Goal: Navigation & Orientation: Find specific page/section

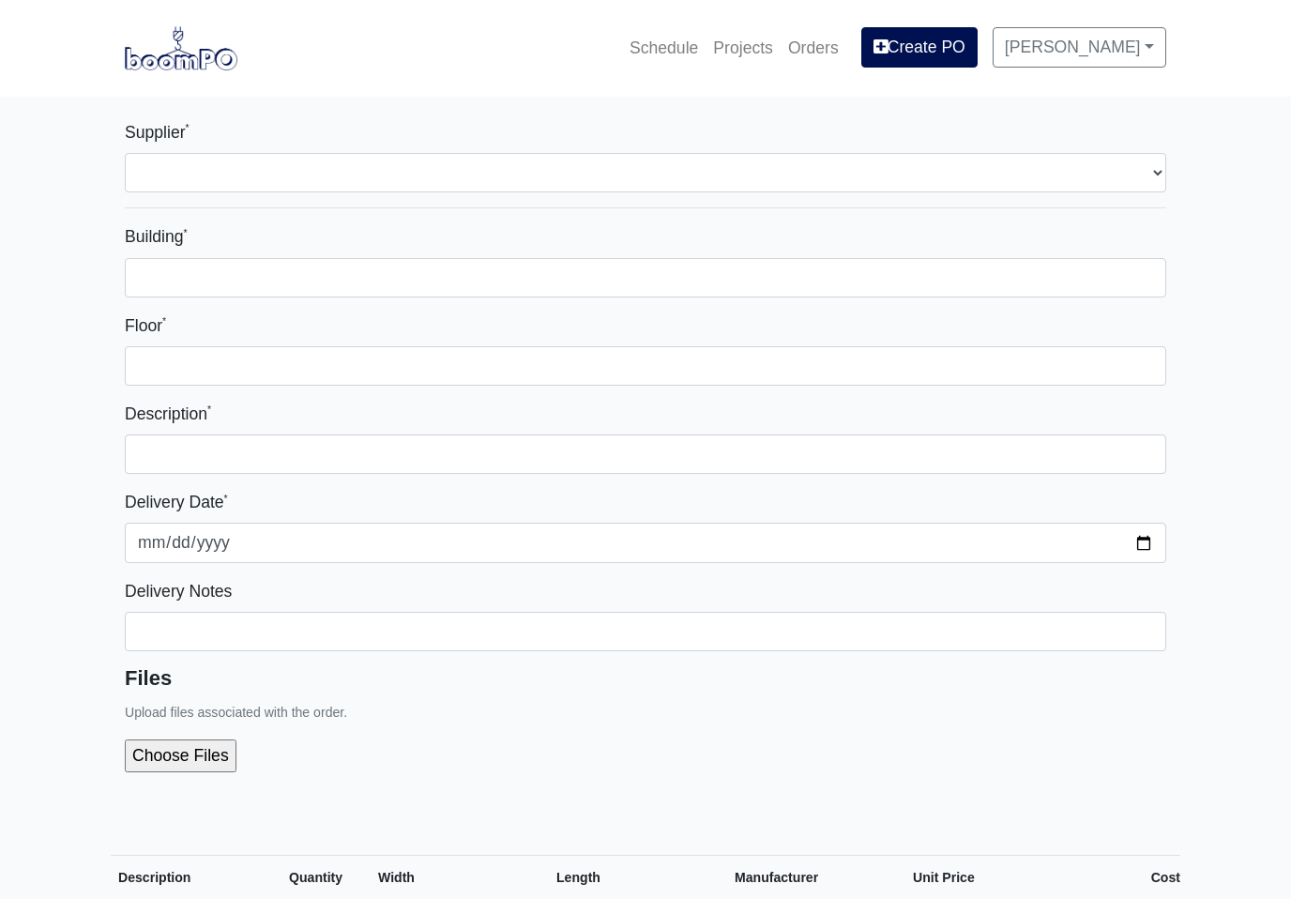
select select
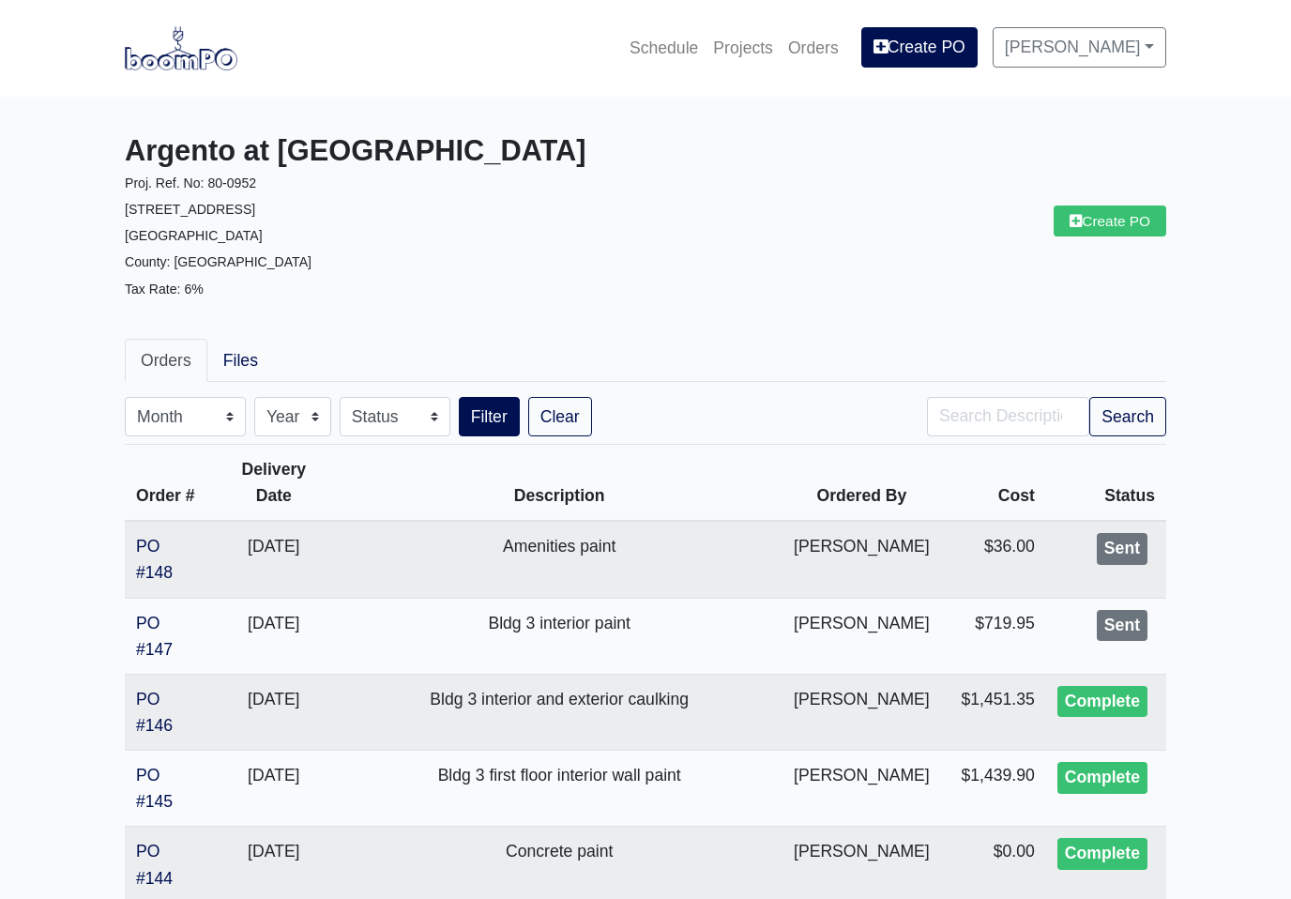
click at [751, 51] on link "Projects" at bounding box center [742, 47] width 75 height 41
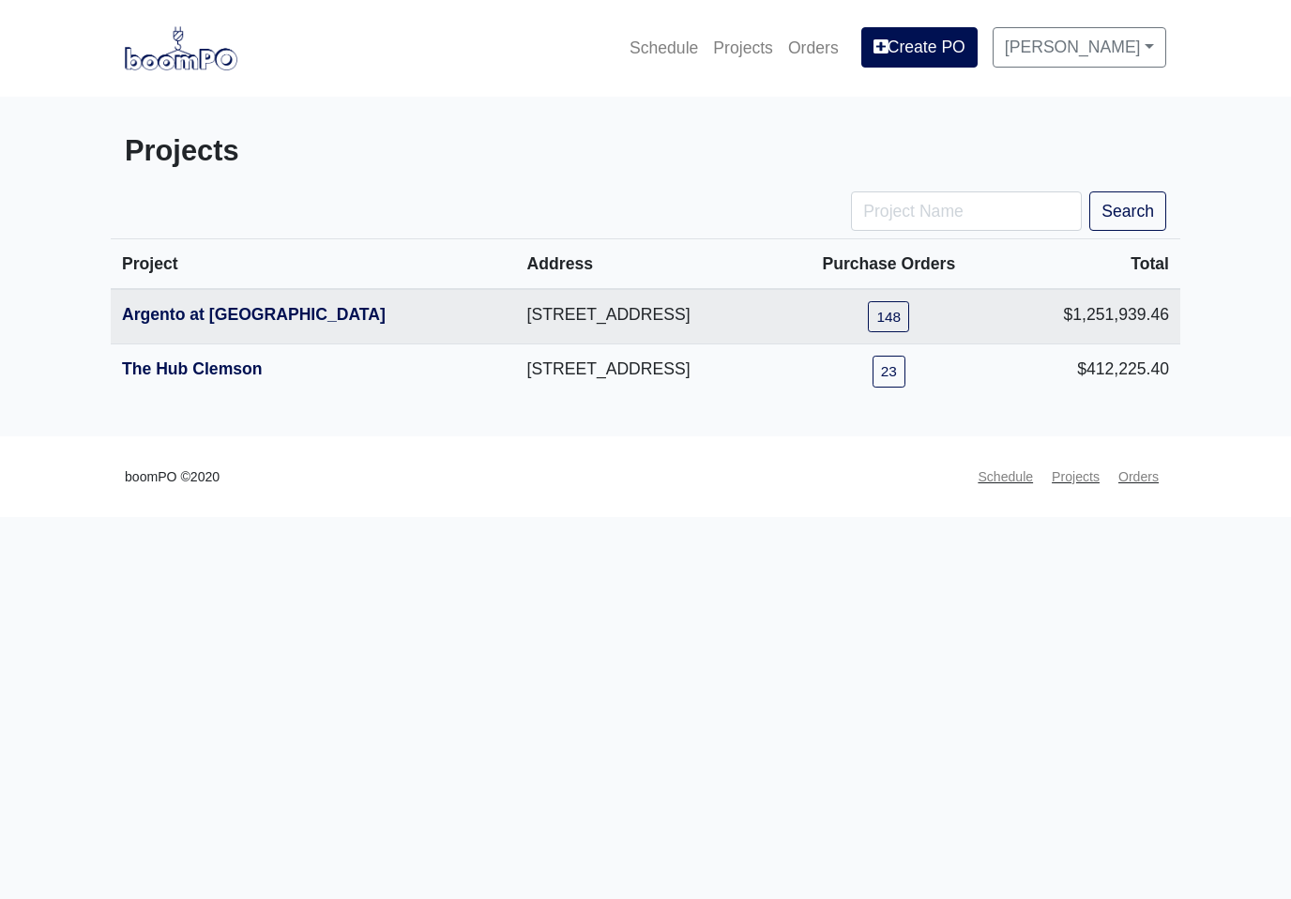
click at [233, 369] on link "The Hub Clemson" at bounding box center [192, 368] width 141 height 19
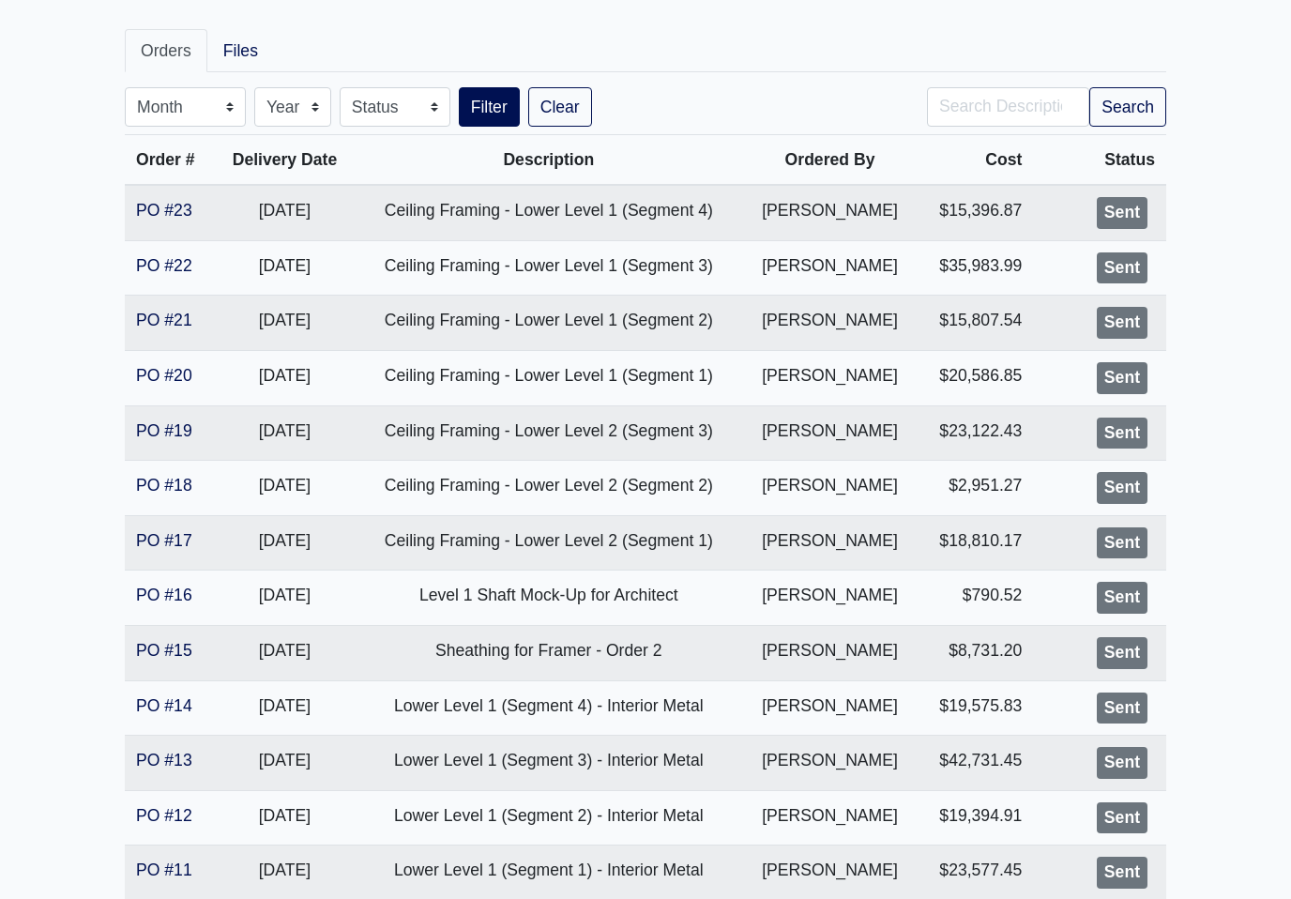
scroll to position [999, 0]
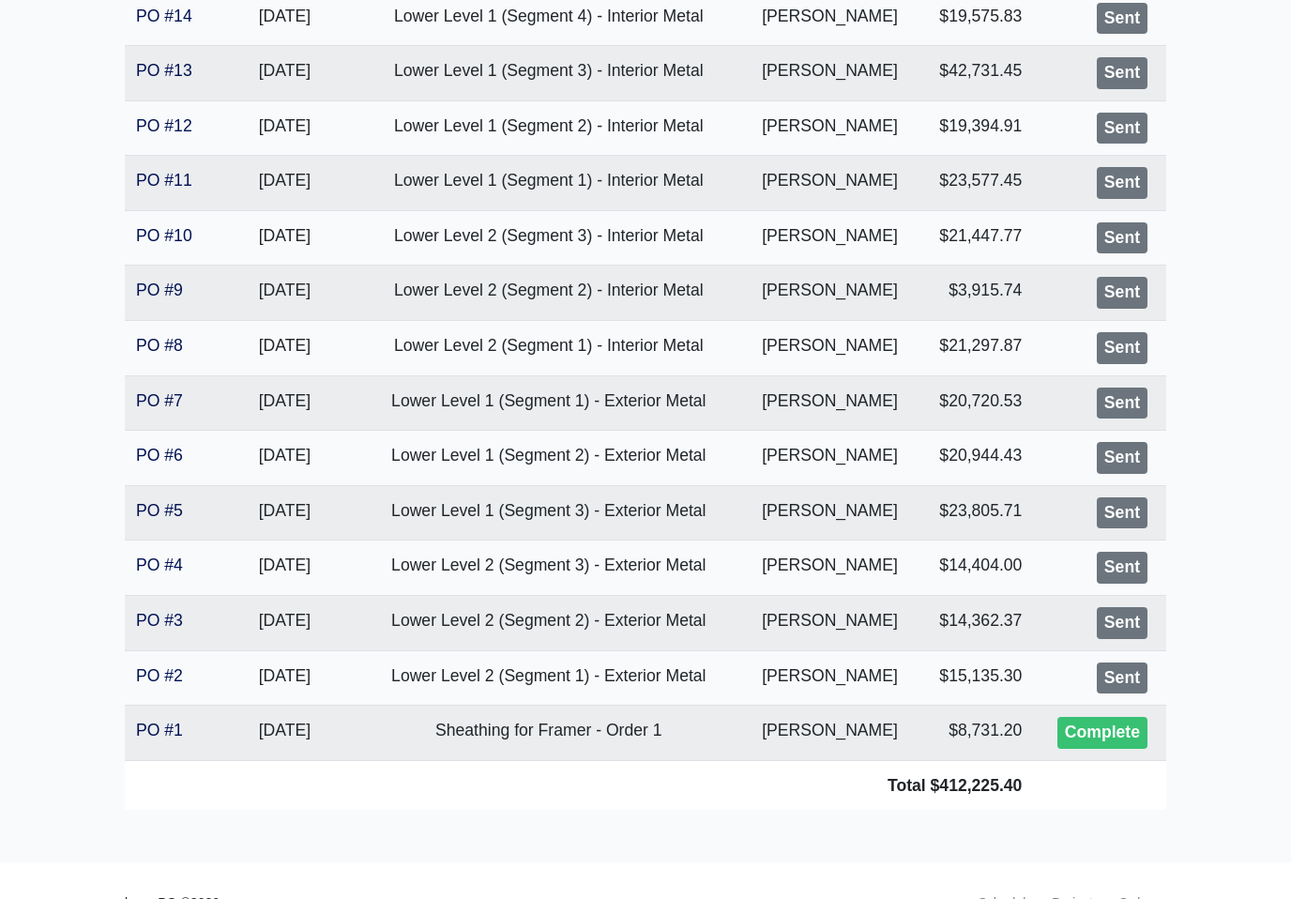
click at [161, 562] on link "PO #4" at bounding box center [159, 564] width 47 height 19
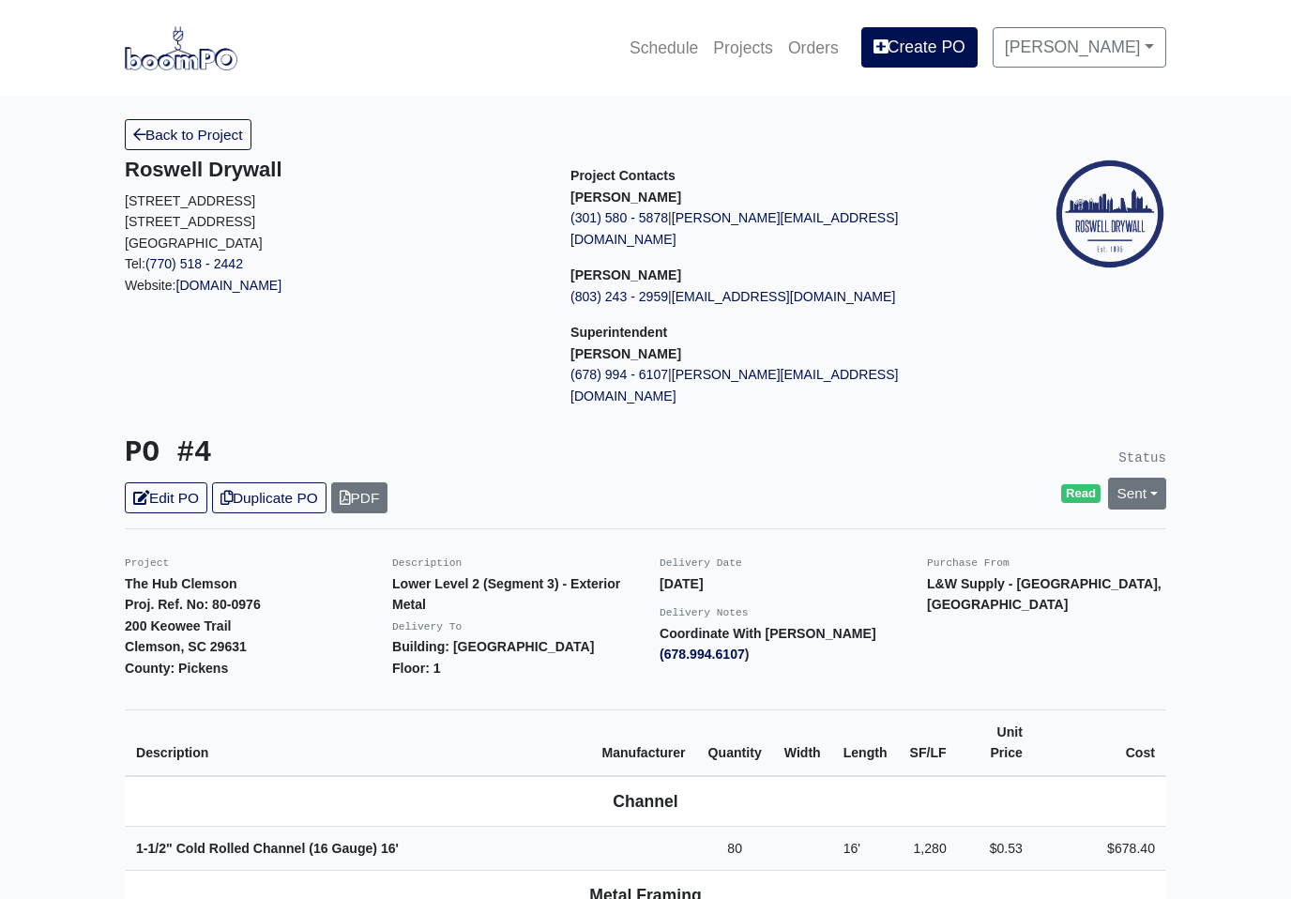
click at [235, 144] on link "Back to Project" at bounding box center [188, 134] width 127 height 31
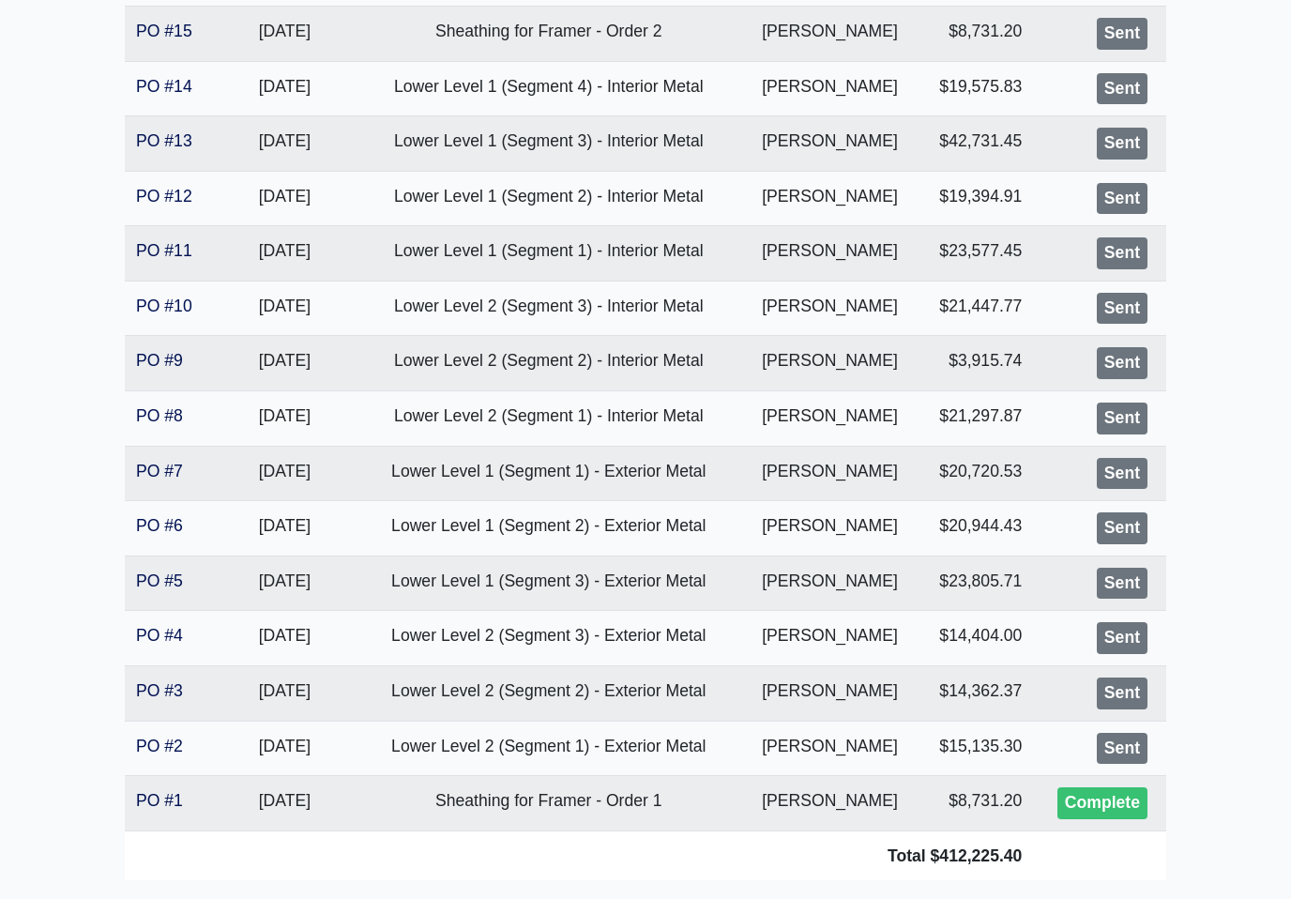
scroll to position [999, 0]
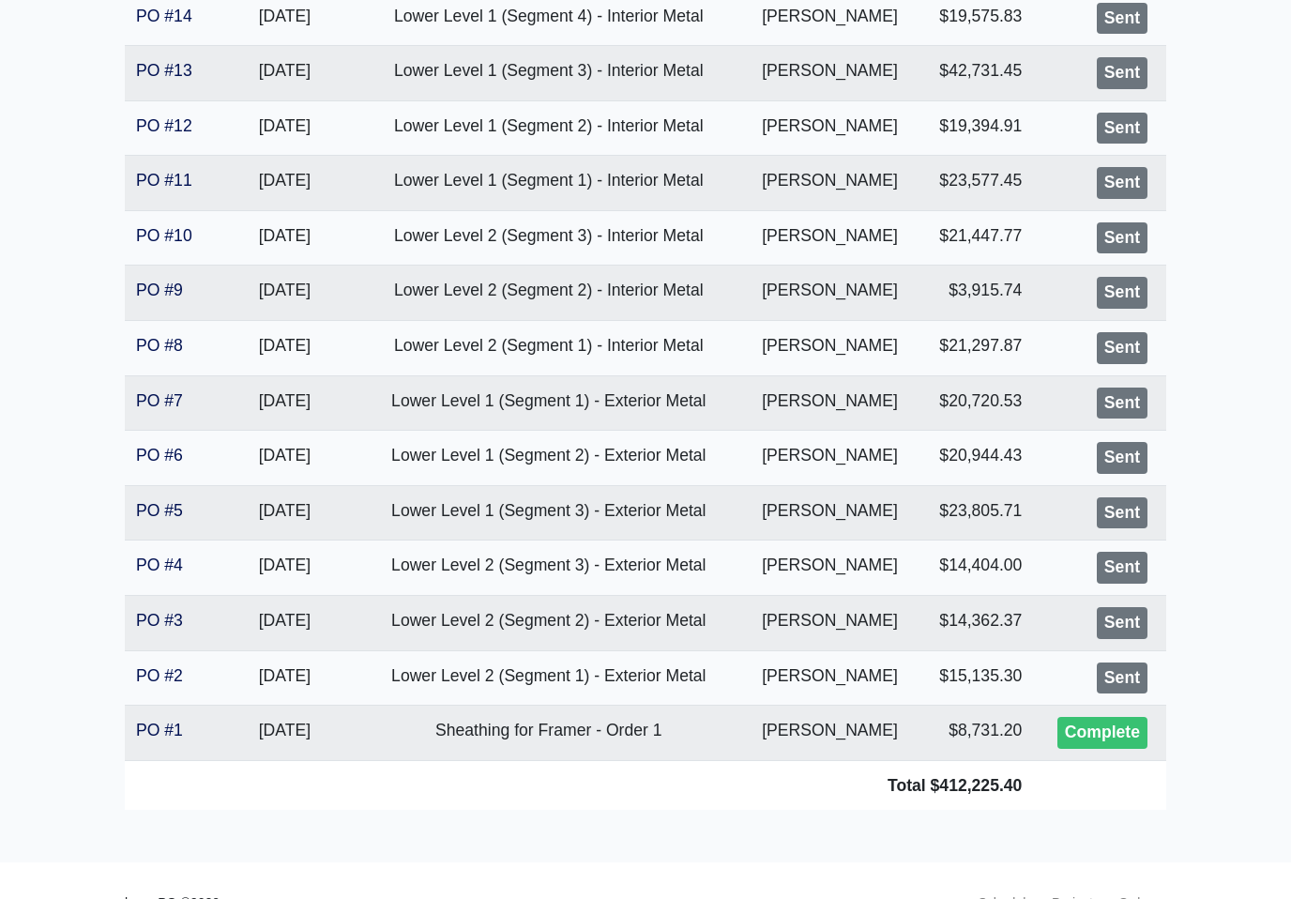
click at [153, 507] on link "PO #5" at bounding box center [159, 510] width 47 height 19
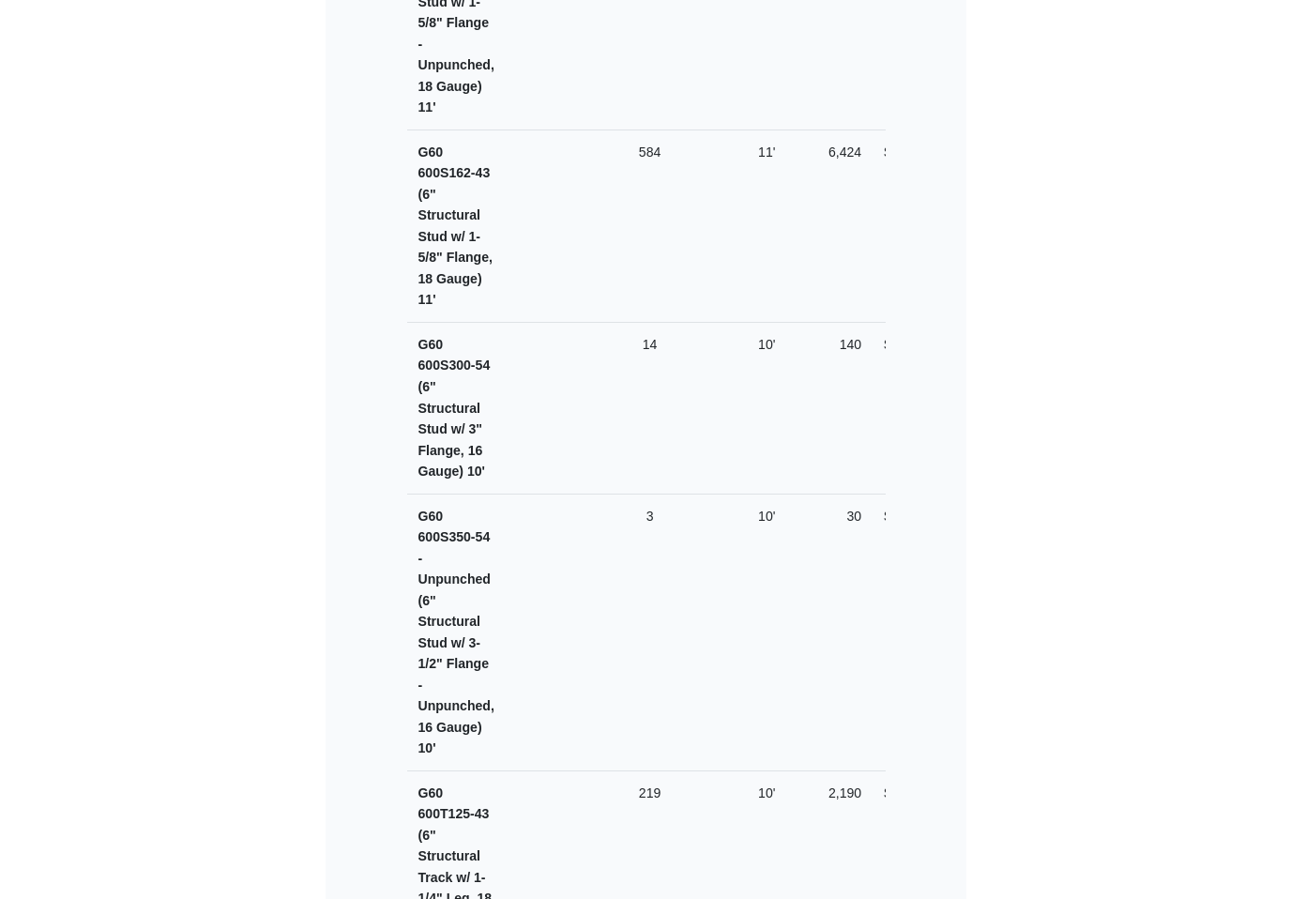
scroll to position [583, 0]
